Goal: Task Accomplishment & Management: Use online tool/utility

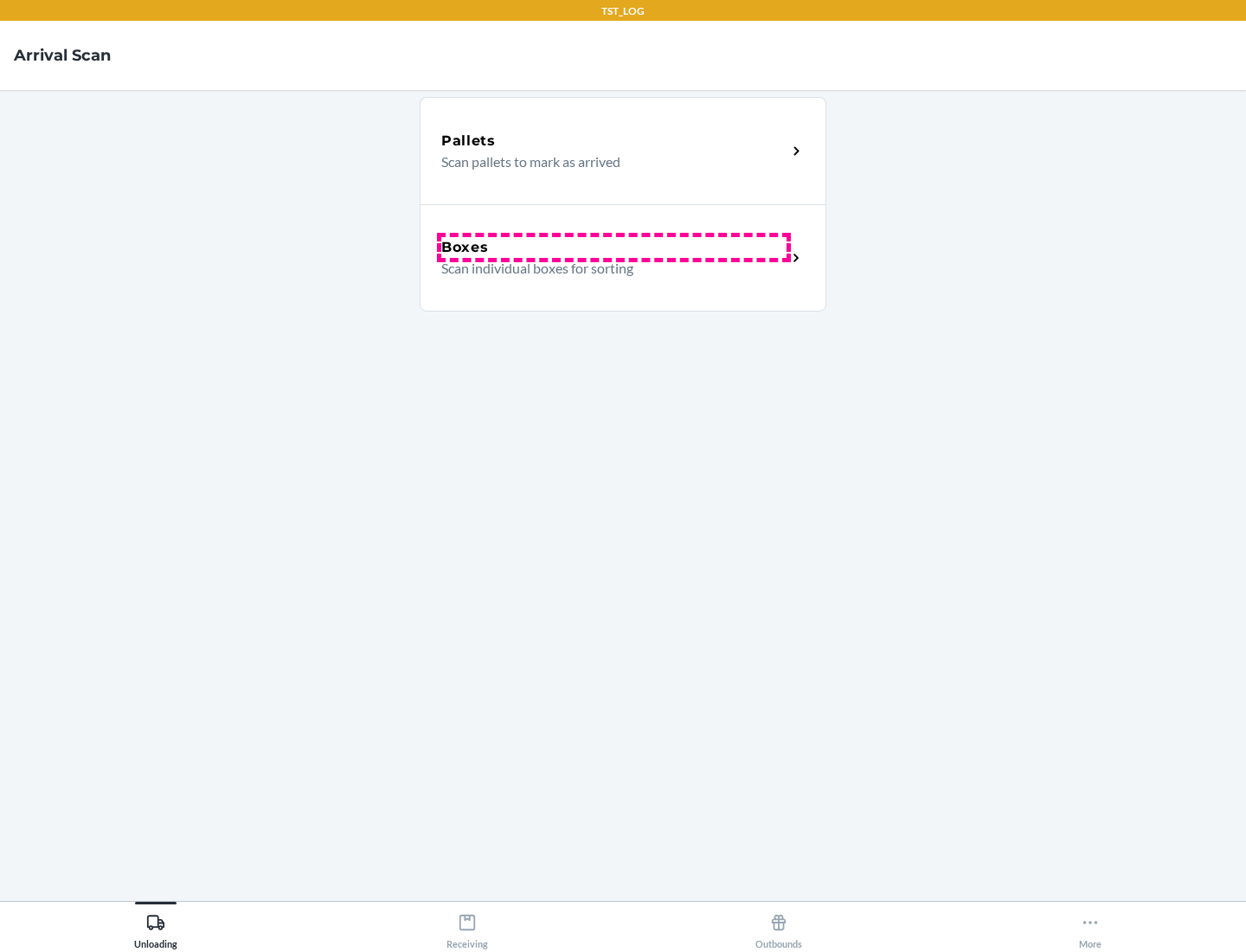
click at [613, 247] on div "Boxes" at bounding box center [613, 247] width 345 height 20
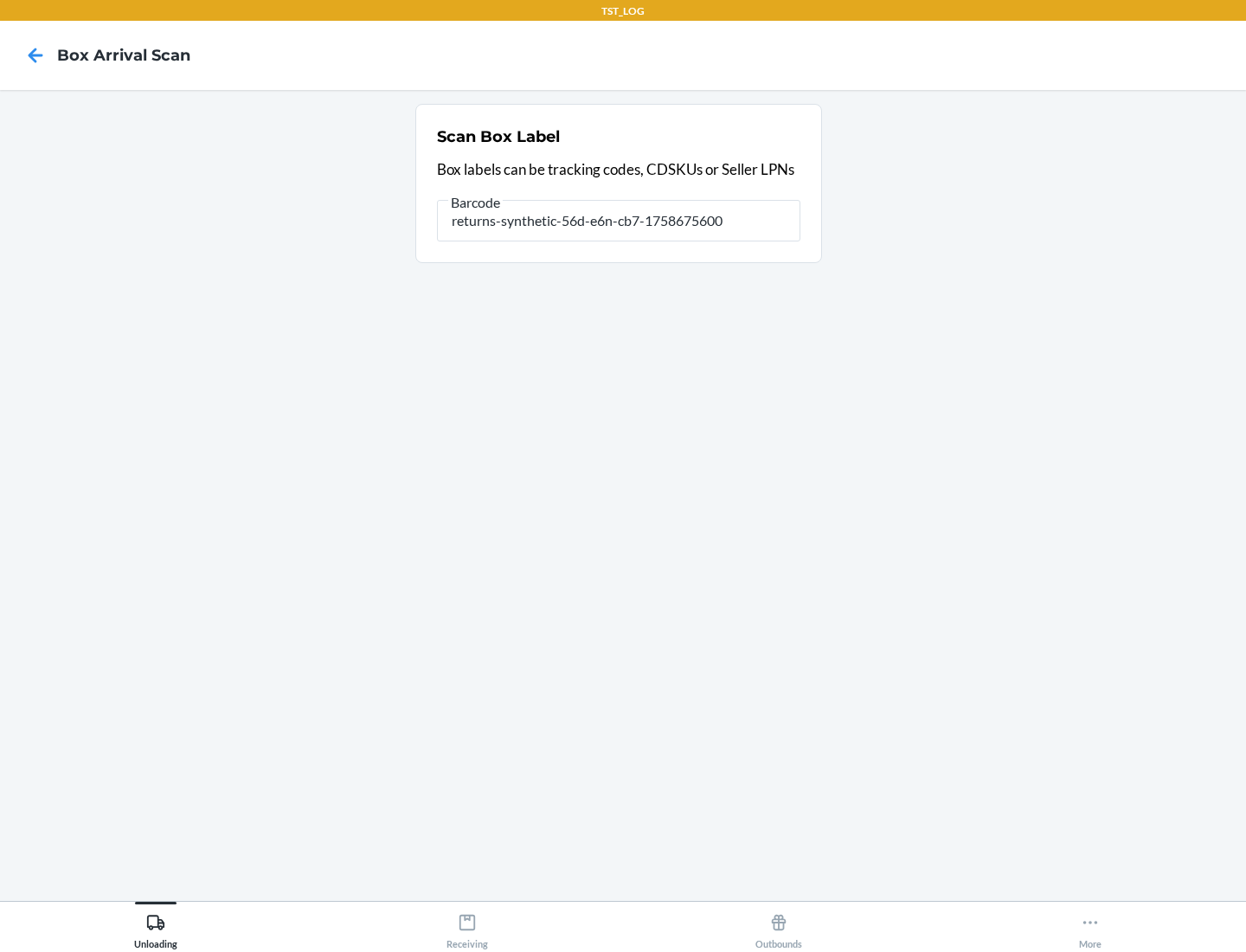
type input "returns-synthetic-56d-e6n-cb7-1758675600"
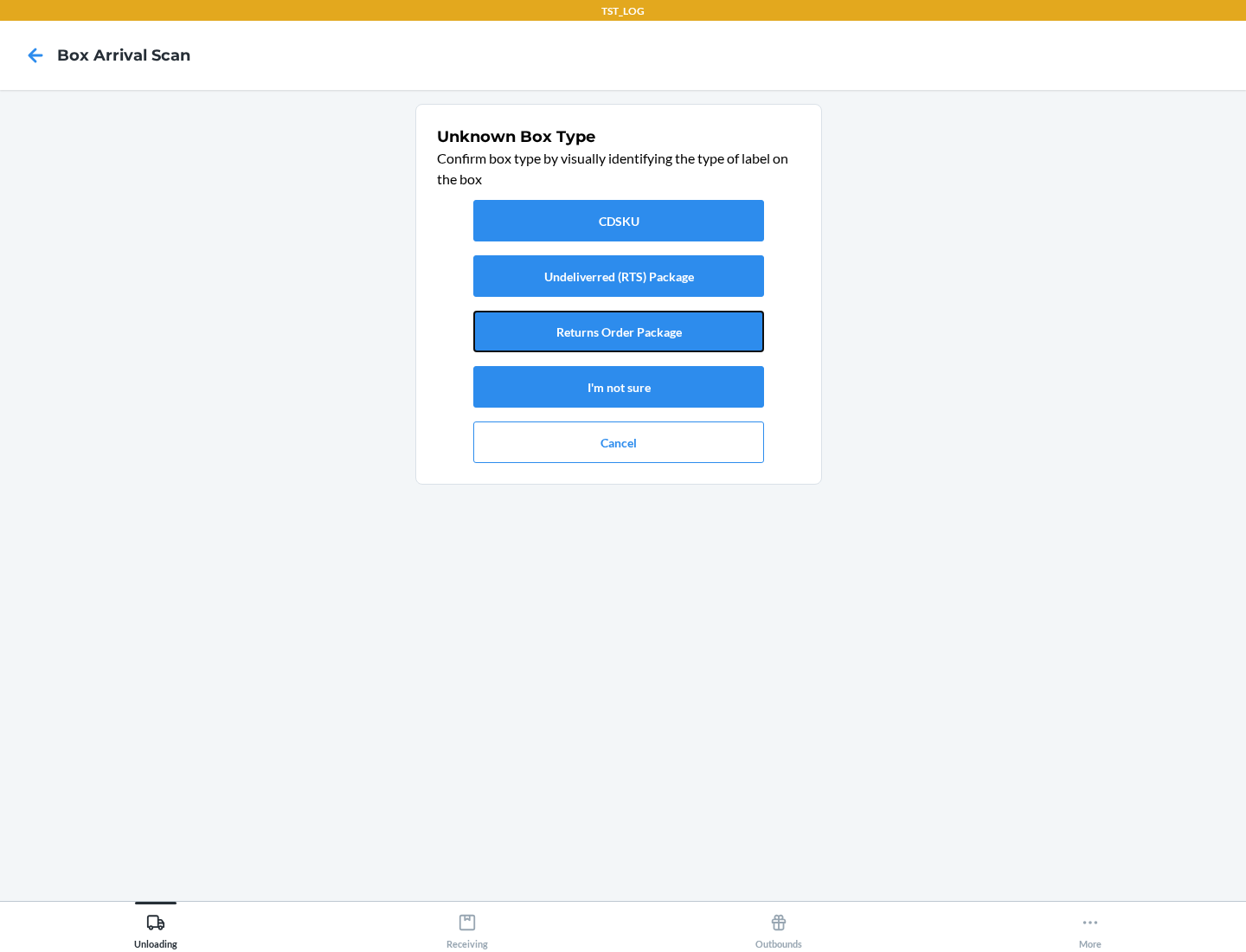
click at [619, 332] on button "Returns Order Package" at bounding box center [618, 331] width 291 height 42
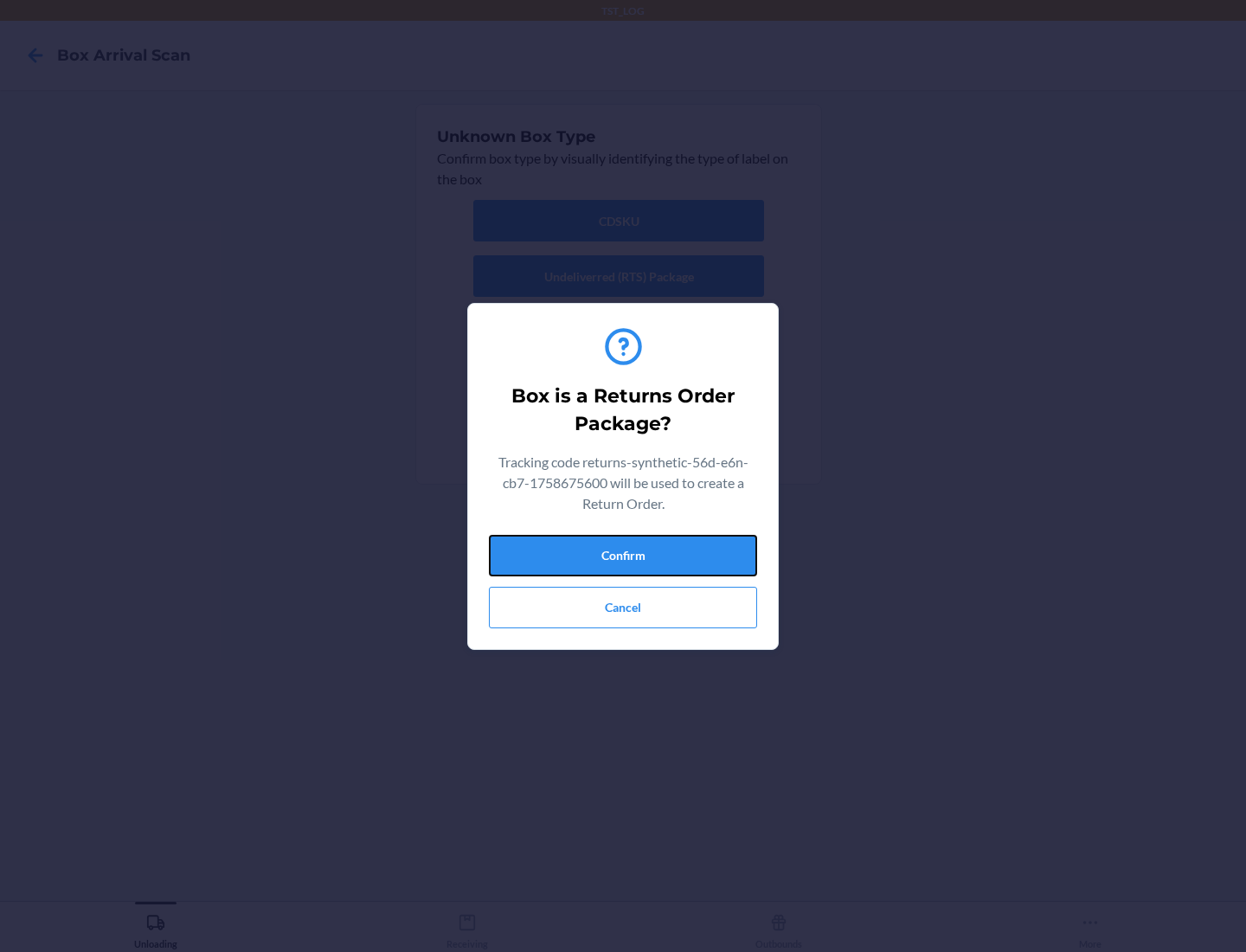
click at [623, 555] on button "Confirm" at bounding box center [623, 555] width 268 height 42
